Goal: Download file/media

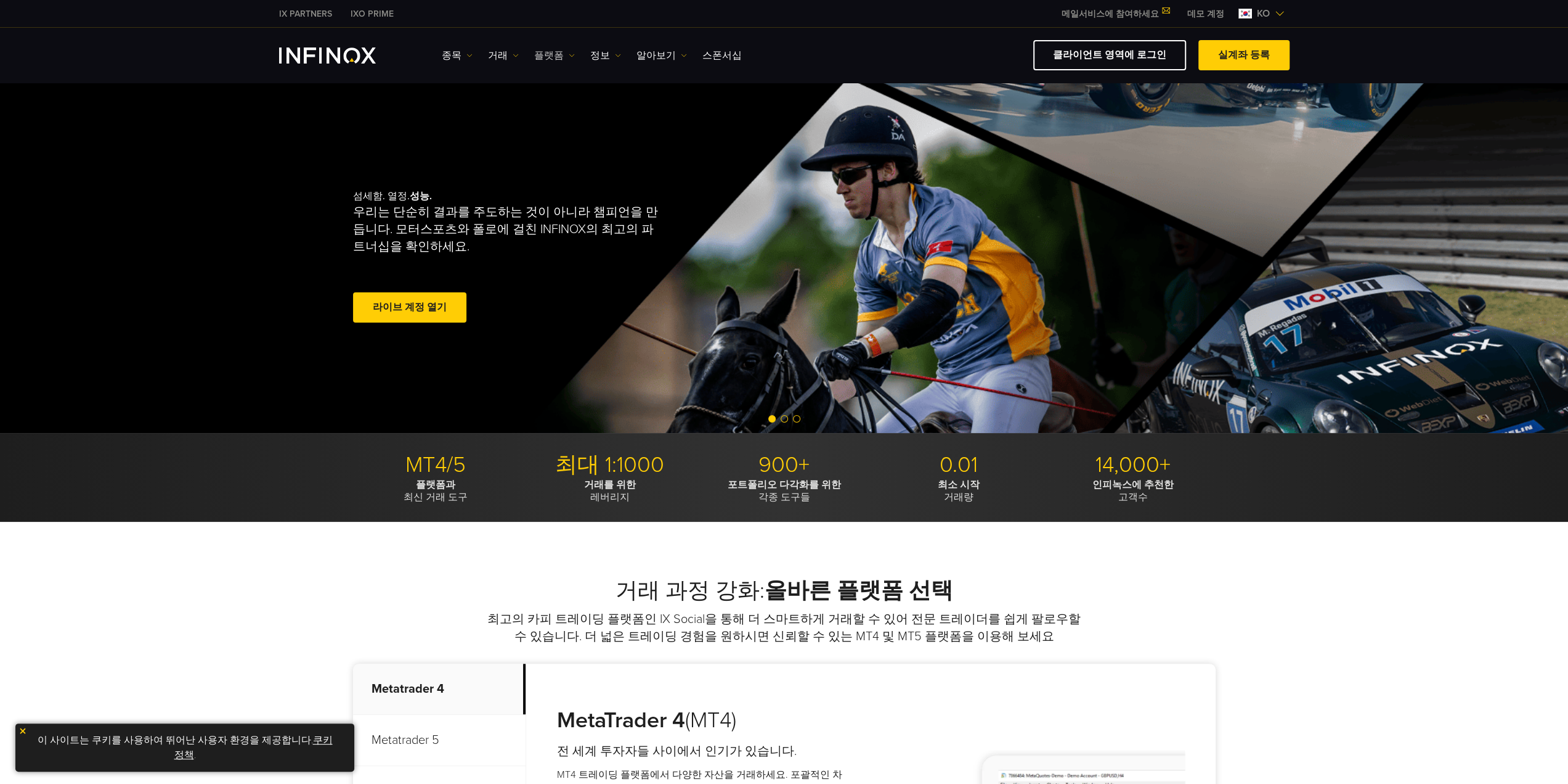
click at [537, 51] on link "플랫폼" at bounding box center [554, 56] width 41 height 15
click at [562, 120] on link "MT5" at bounding box center [581, 121] width 94 height 27
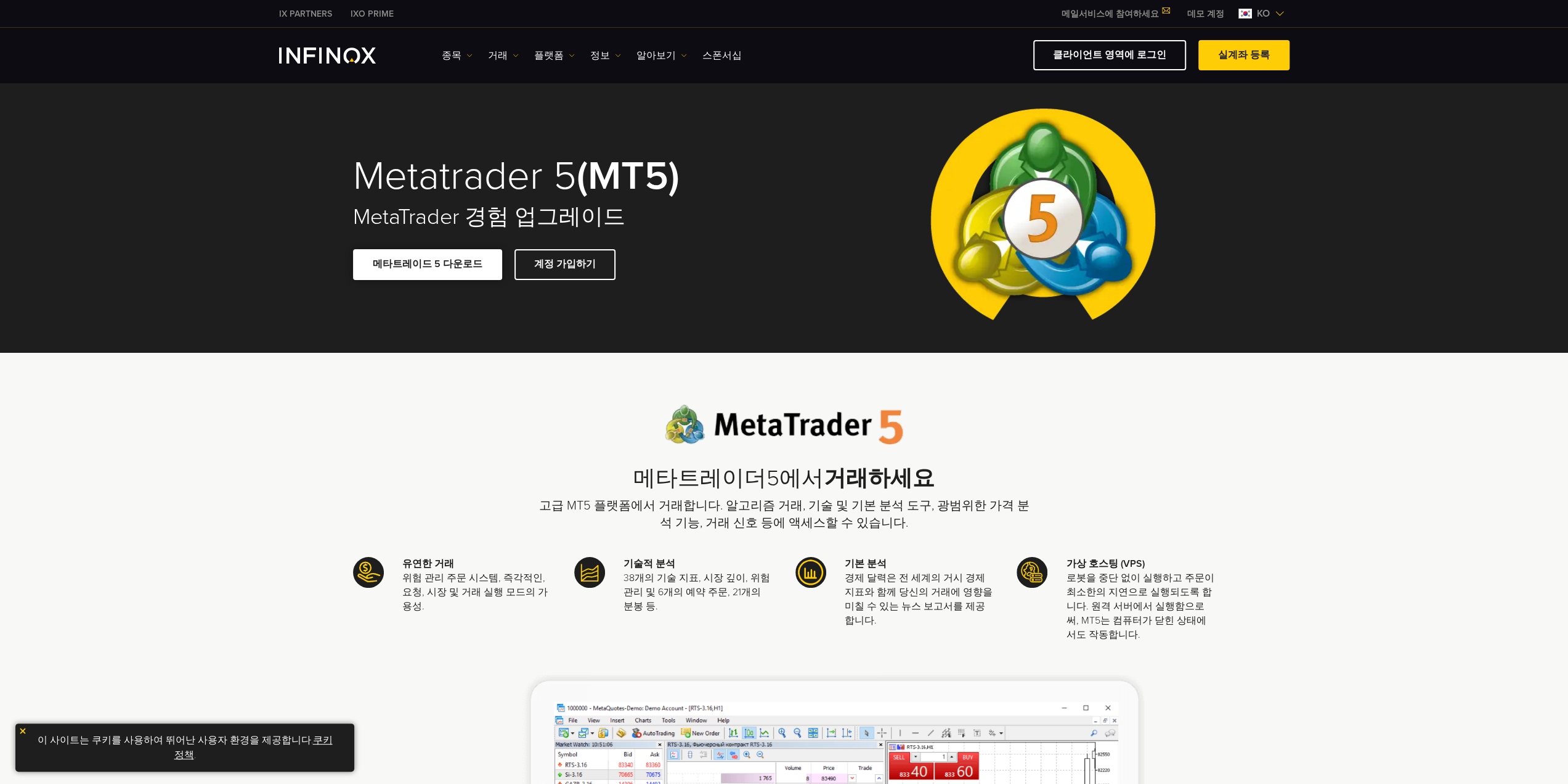
click at [430, 266] on link "메타트레이드 5 다운로드" at bounding box center [427, 265] width 149 height 30
click at [449, 434] on div "메타트레이더5에서 거래하세요 고급 MT5 플랫폼에서 거래합니다. 알고리즘 거래, 기술 및 기본 분석 도구, 광범위한 가격 분석 기능, 거래 신…" at bounding box center [784, 706] width 862 height 603
click at [1110, 49] on link "클라이언트 영역에 로그인" at bounding box center [1110, 55] width 153 height 30
